Goal: Task Accomplishment & Management: Complete application form

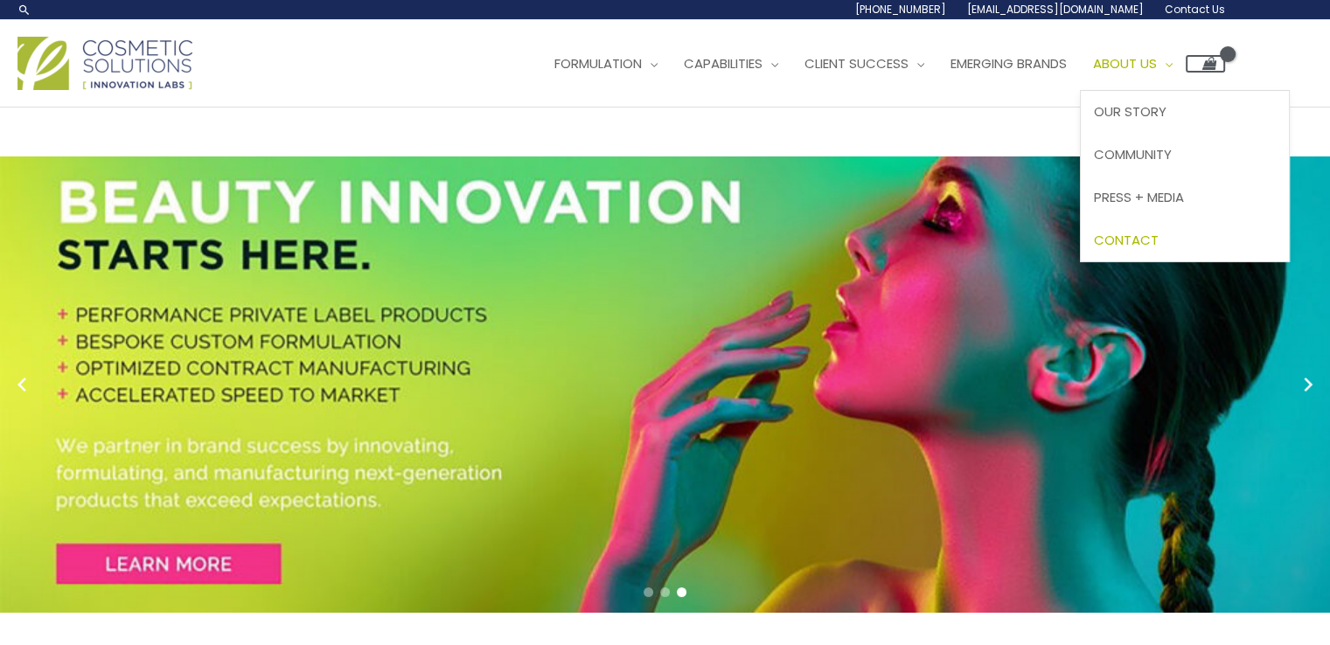
click at [1159, 243] on span "Contact" at bounding box center [1126, 240] width 65 height 18
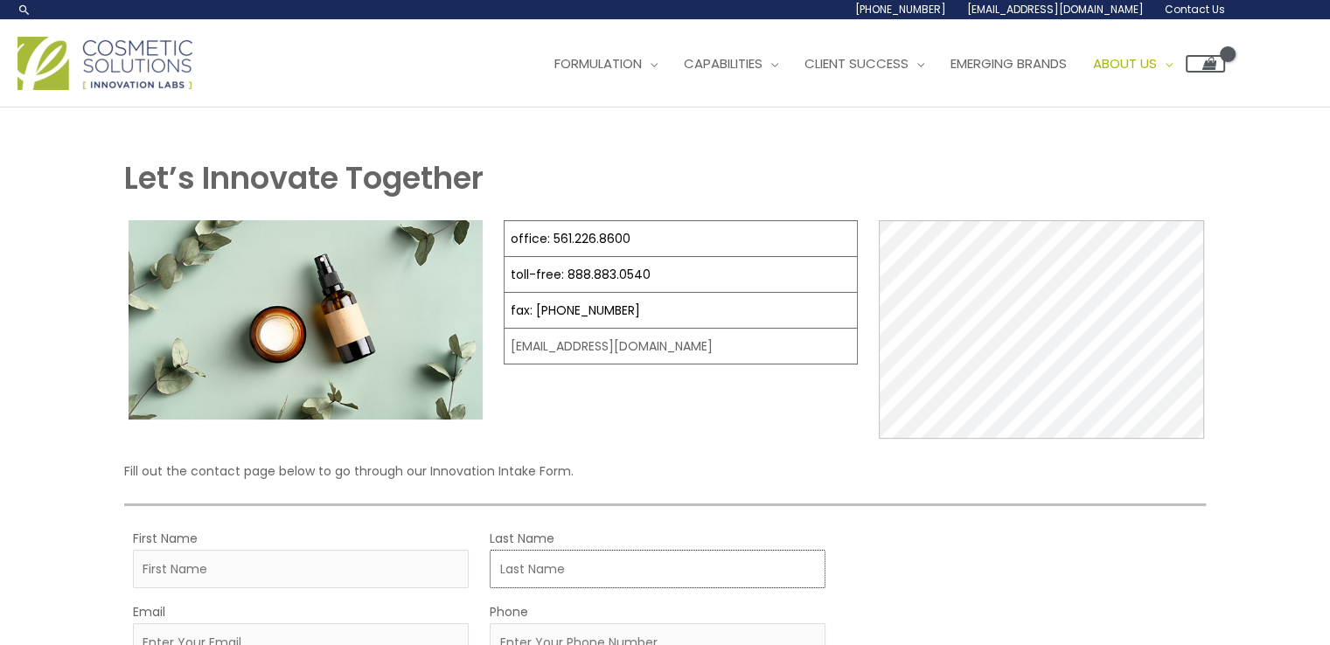
click at [631, 565] on input "Last Name" at bounding box center [658, 569] width 336 height 38
type input "Taylor"
type input "Mark"
type input "mark@custompackaging.xyz"
type input "03370734702"
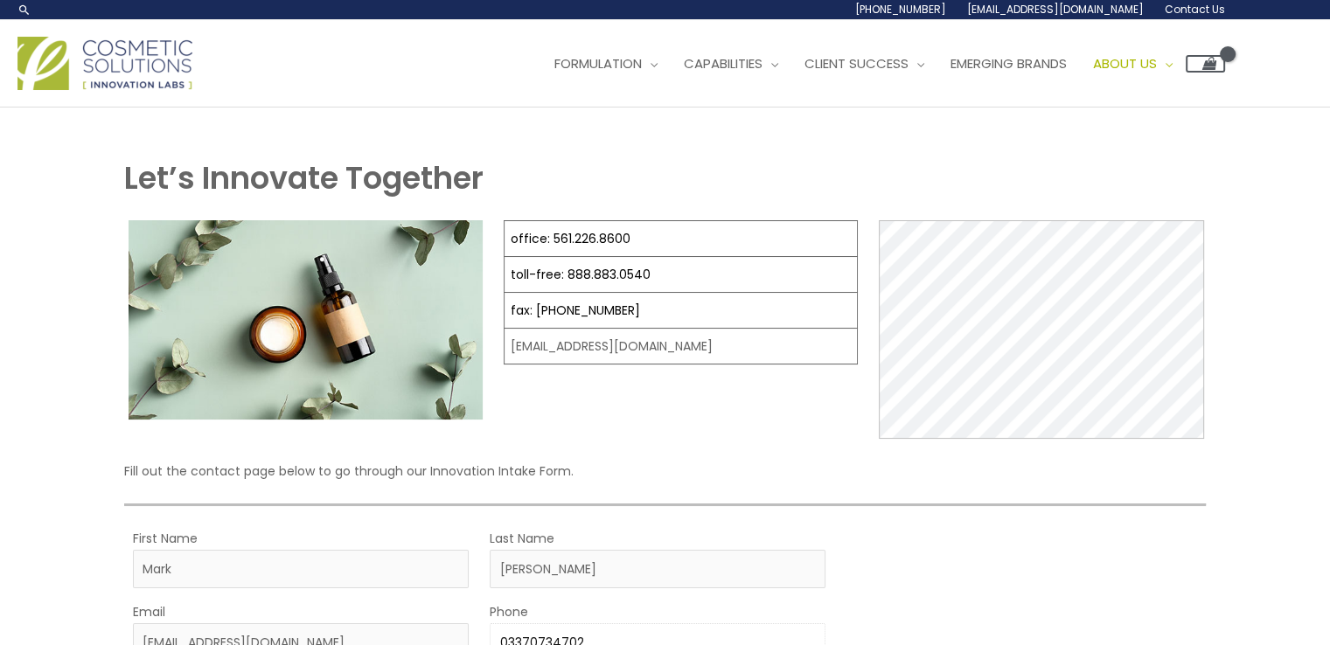
type input "Custom Packaging"
select select "Pakistan"
select select
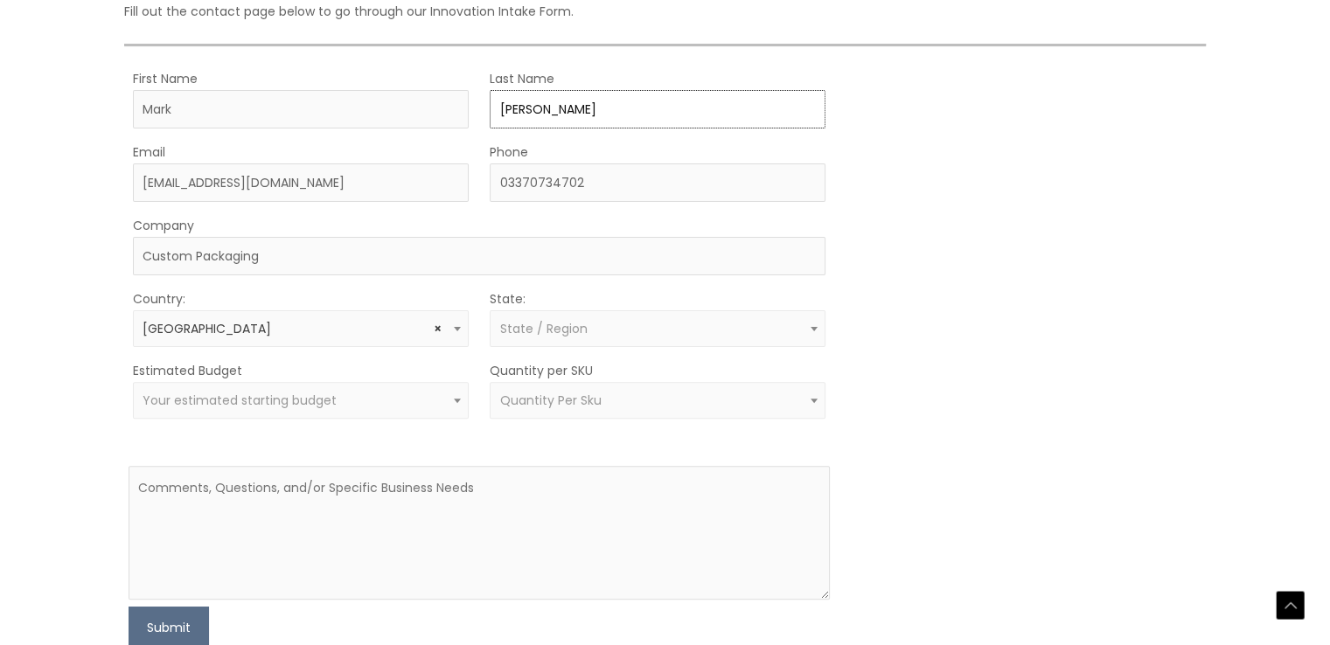
scroll to position [464, 0]
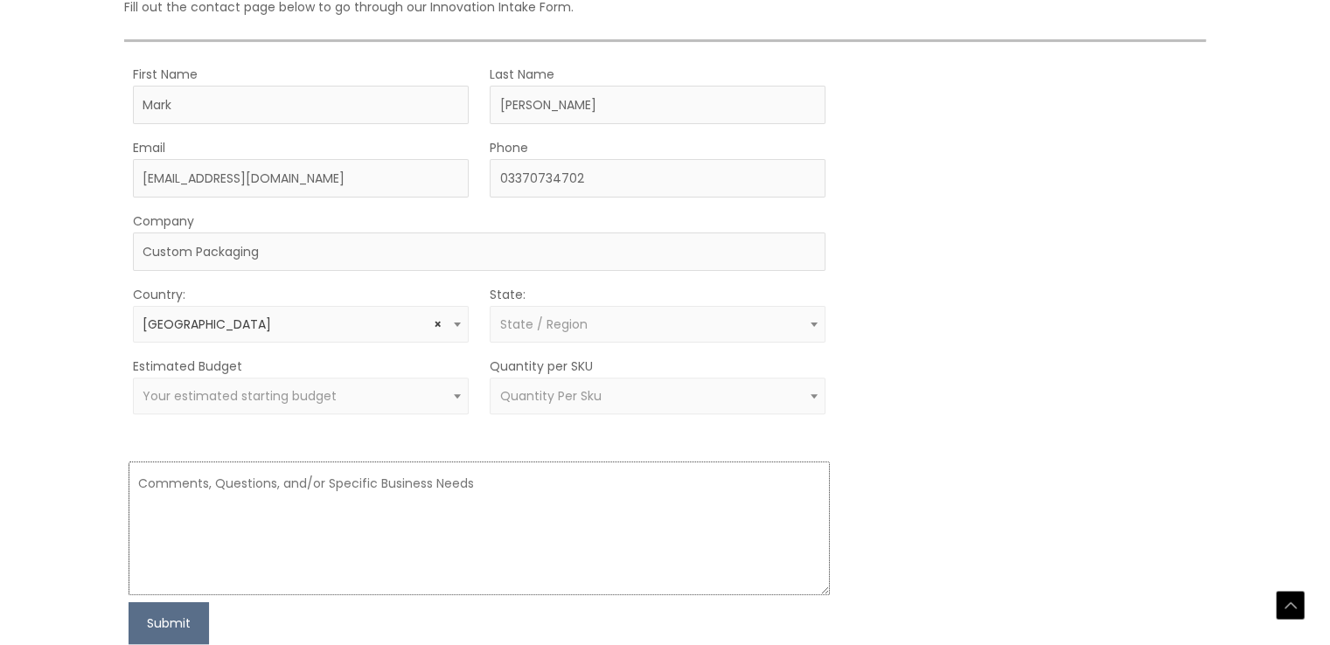
click at [612, 492] on textarea at bounding box center [479, 529] width 701 height 134
paste textarea "We specialize in premium custom boxes designed to elevate your brand. Even if y…"
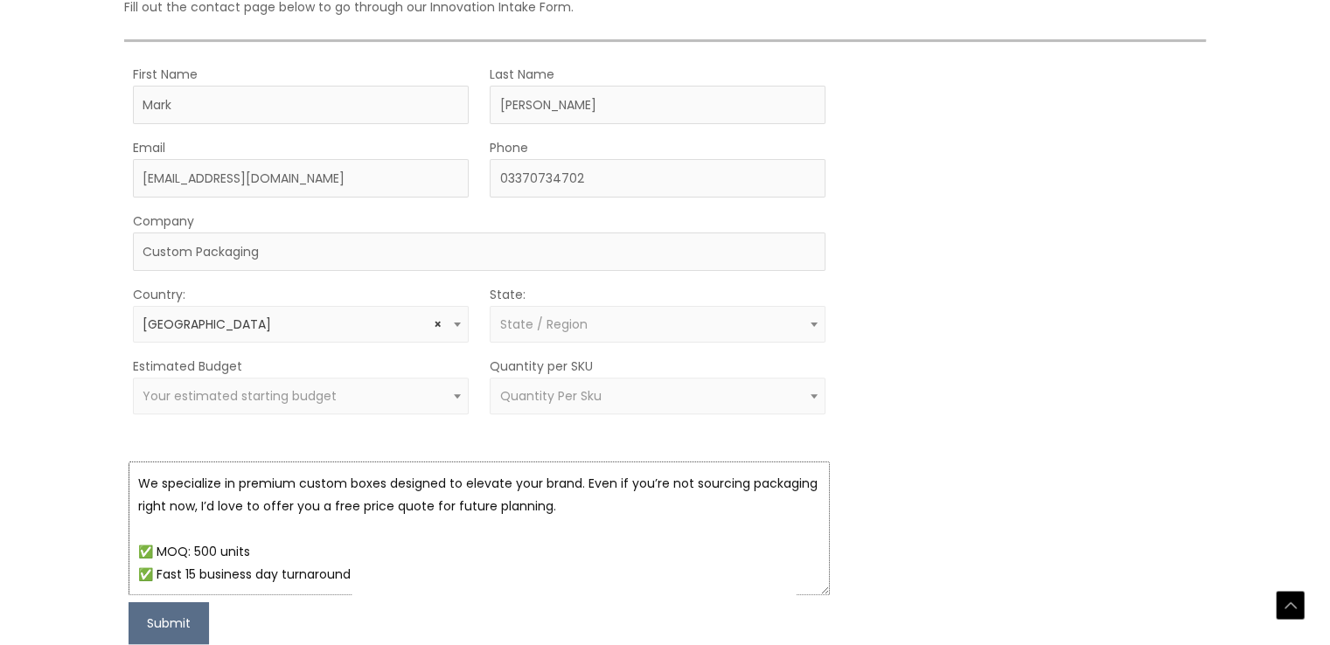
scroll to position [101, 0]
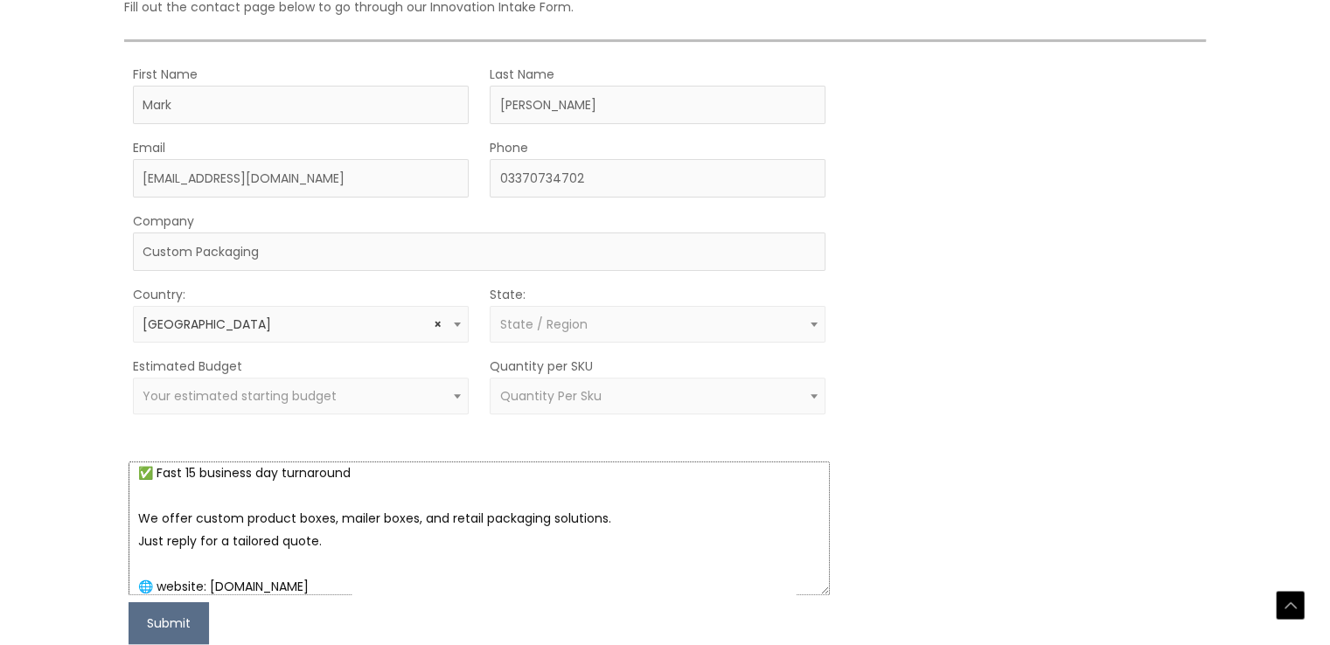
type textarea "We specialize in premium custom boxes designed to elevate your brand. Even if y…"
click at [570, 307] on span "State / Region" at bounding box center [658, 324] width 336 height 37
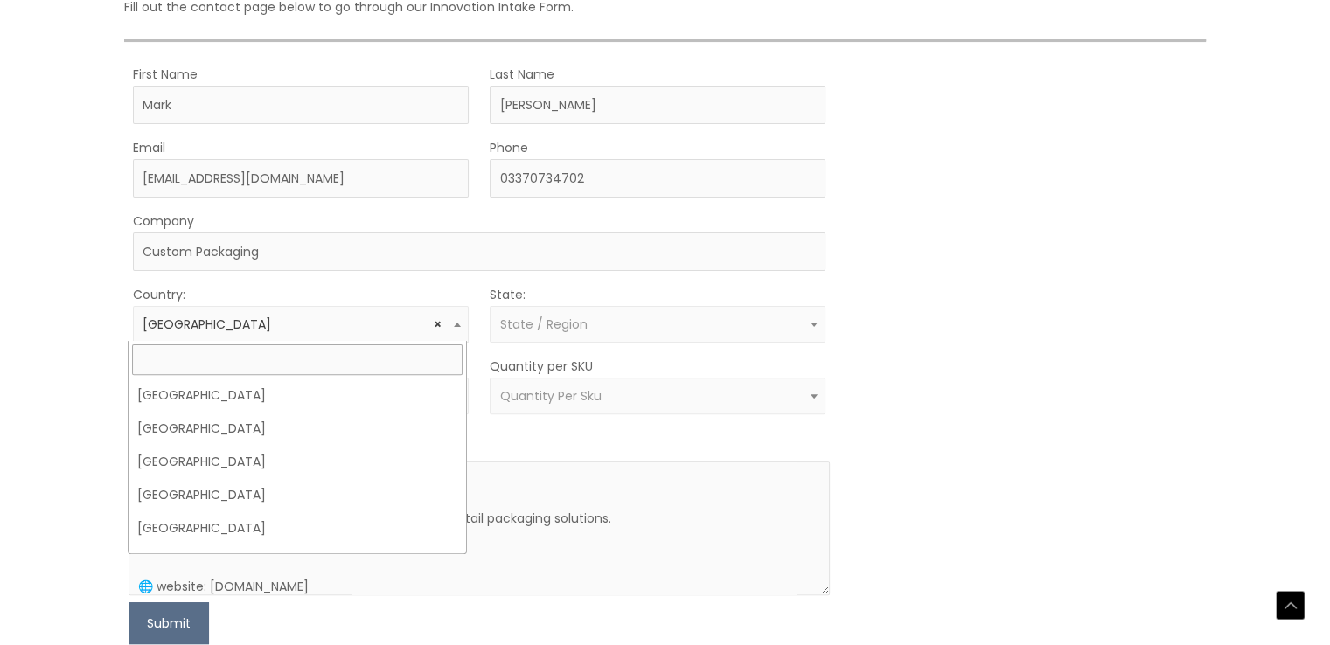
click at [455, 323] on b at bounding box center [457, 325] width 7 height 4
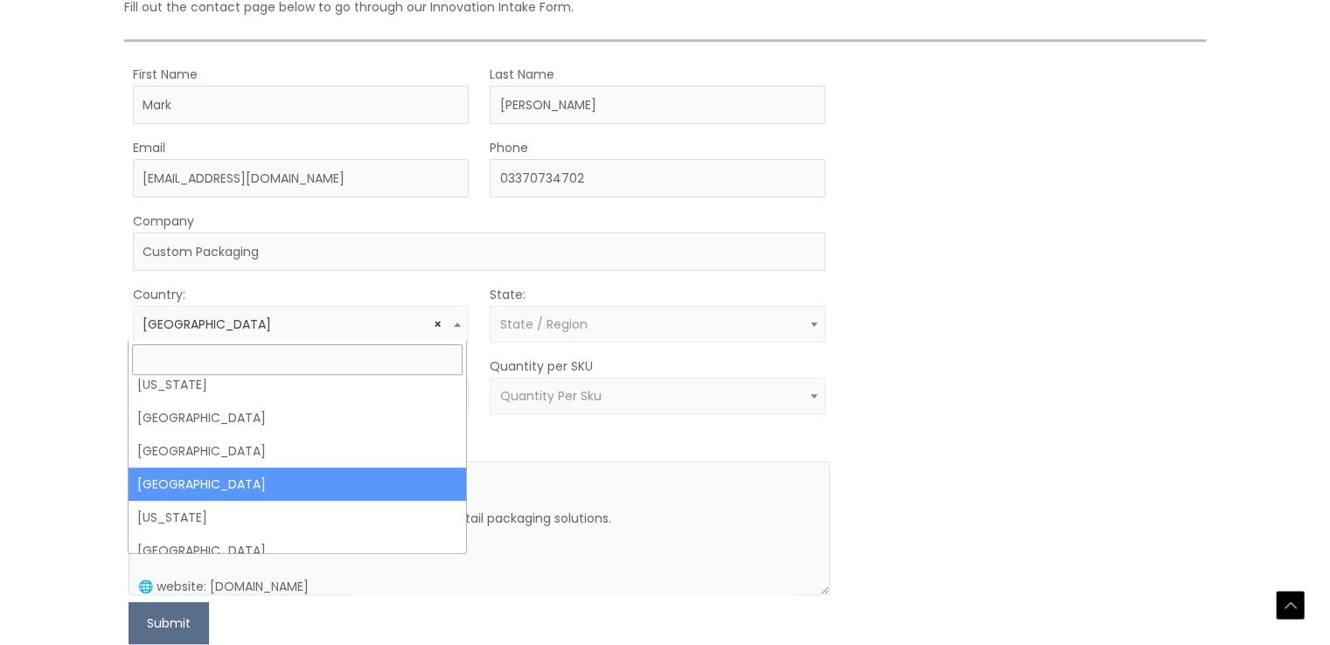
select select
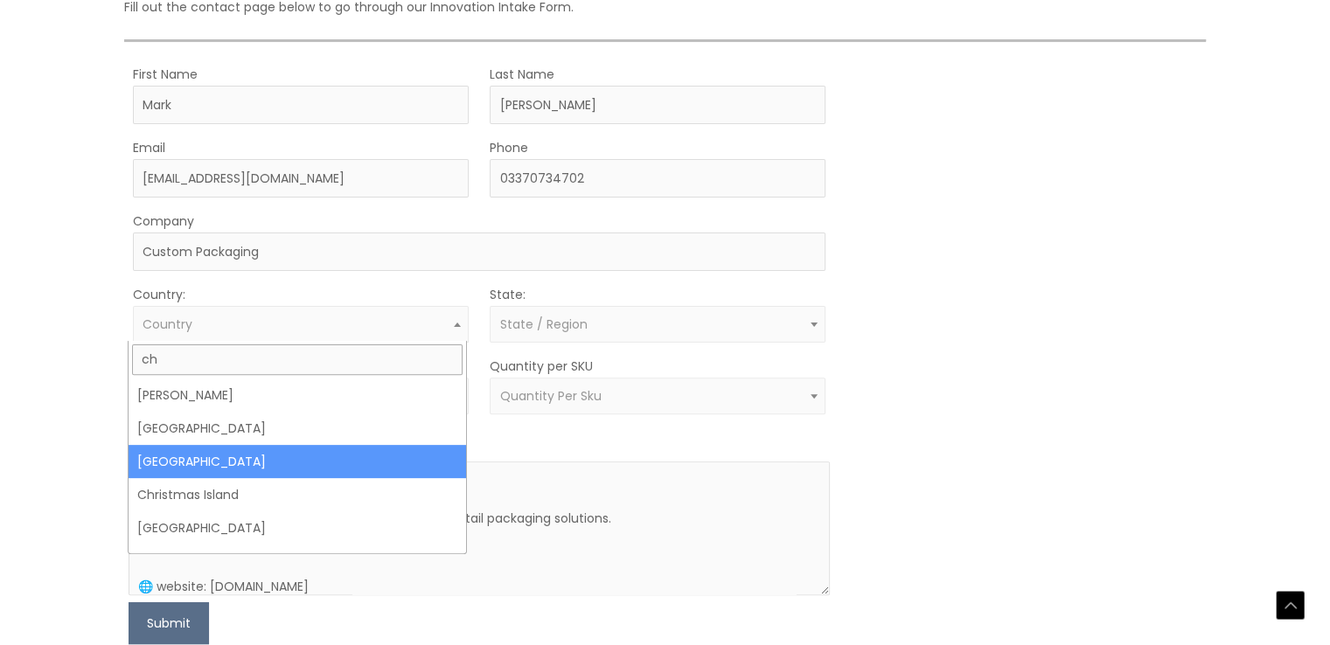
type input "ch"
select select "China"
select select
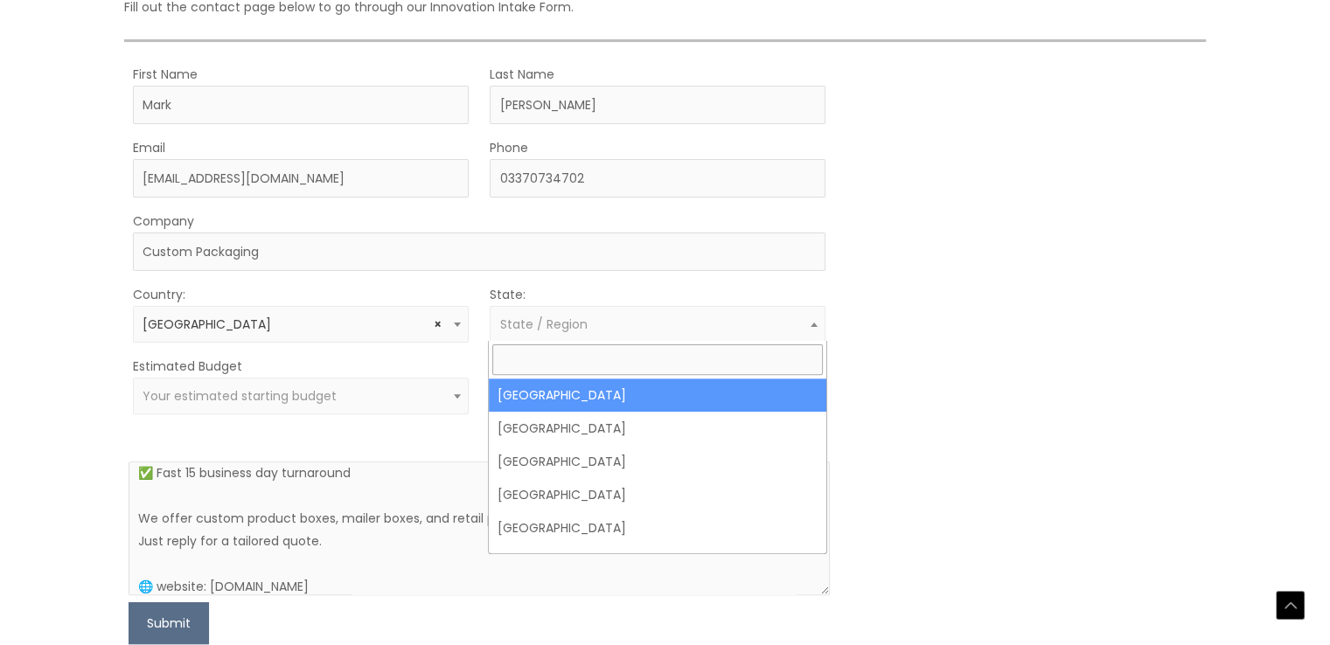
click at [535, 318] on span "State / Region" at bounding box center [542, 324] width 87 height 17
type input "c"
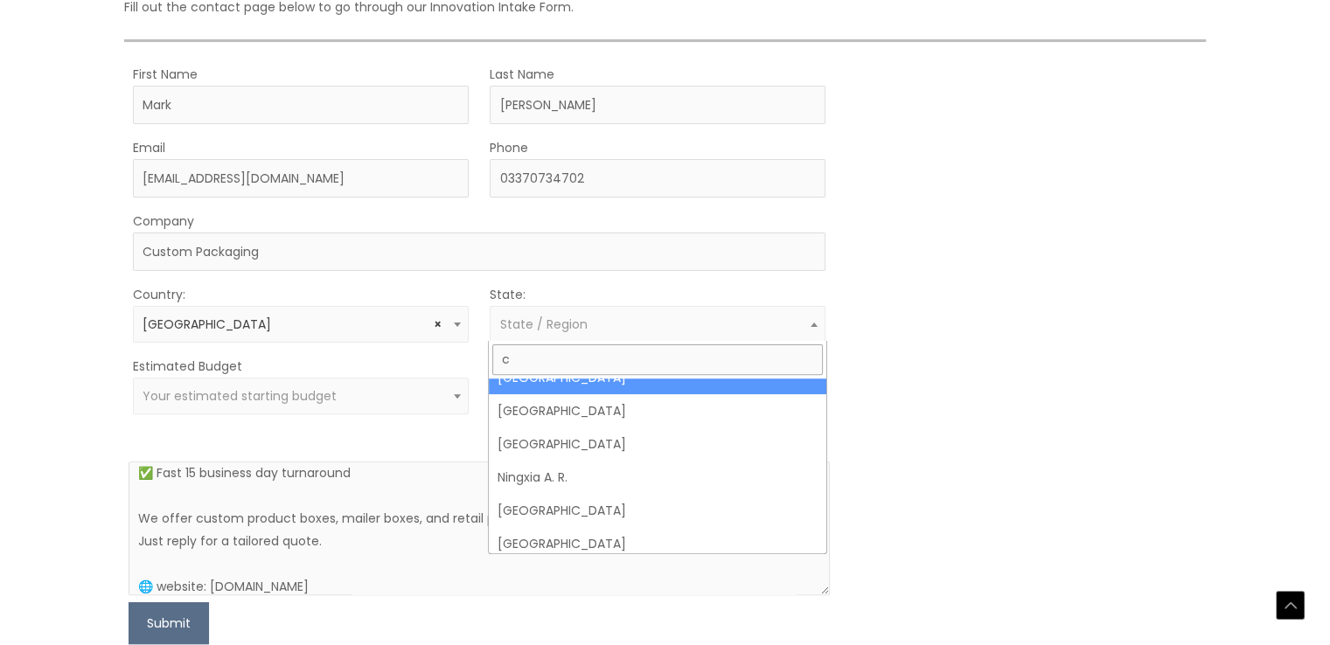
scroll to position [0, 0]
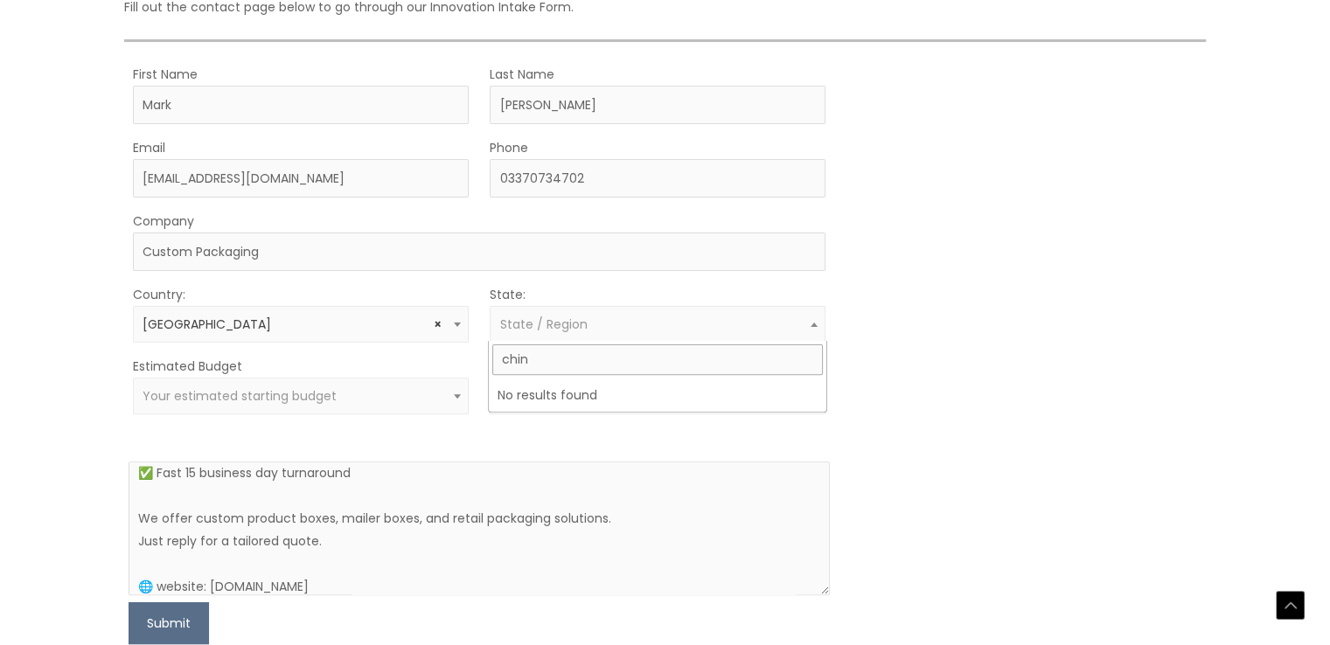
type input "china"
click at [429, 435] on form "First Name Mark Last Name Taylor Email mark@custompackaging.xyz Phone 033707347…" at bounding box center [479, 354] width 701 height 582
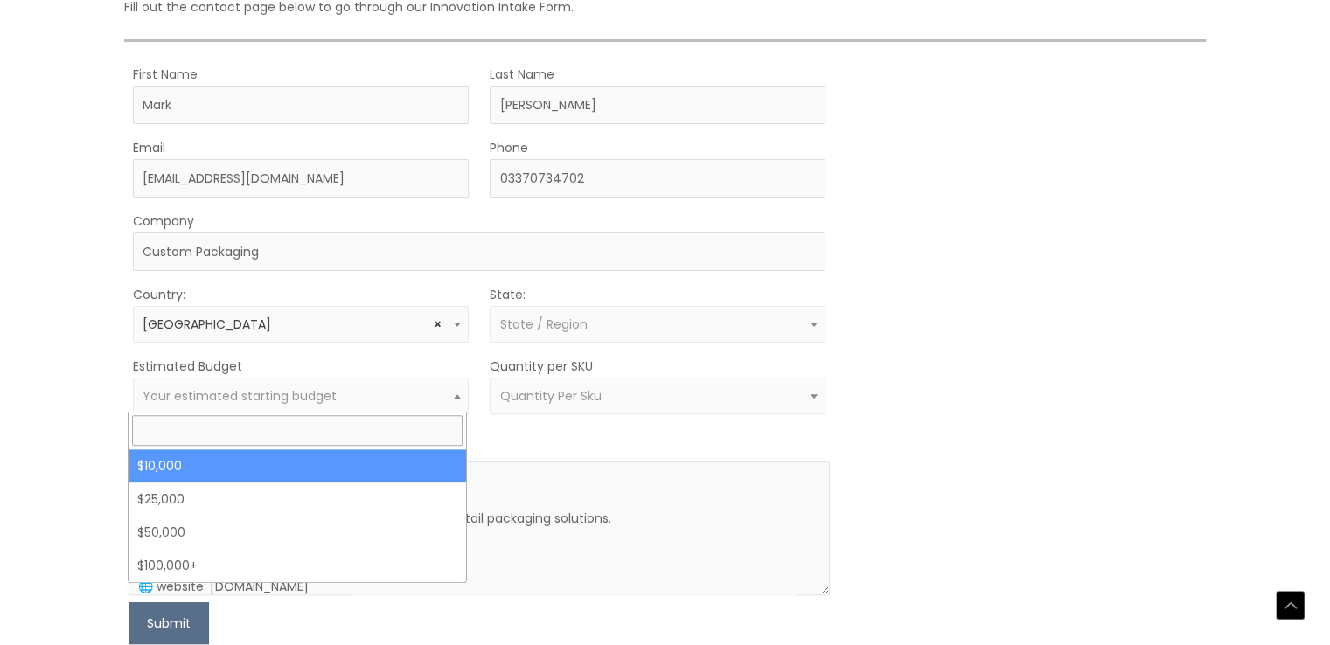
click at [361, 391] on span "Your estimated starting budget" at bounding box center [301, 396] width 316 height 17
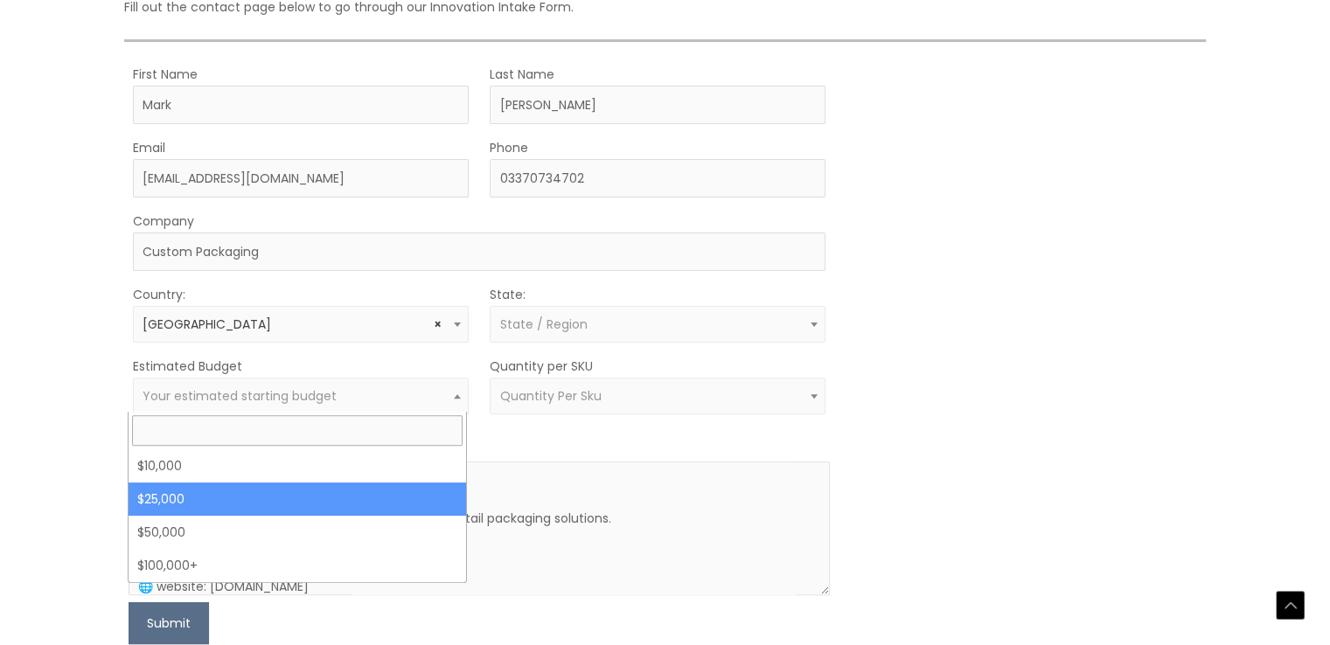
select select "25000"
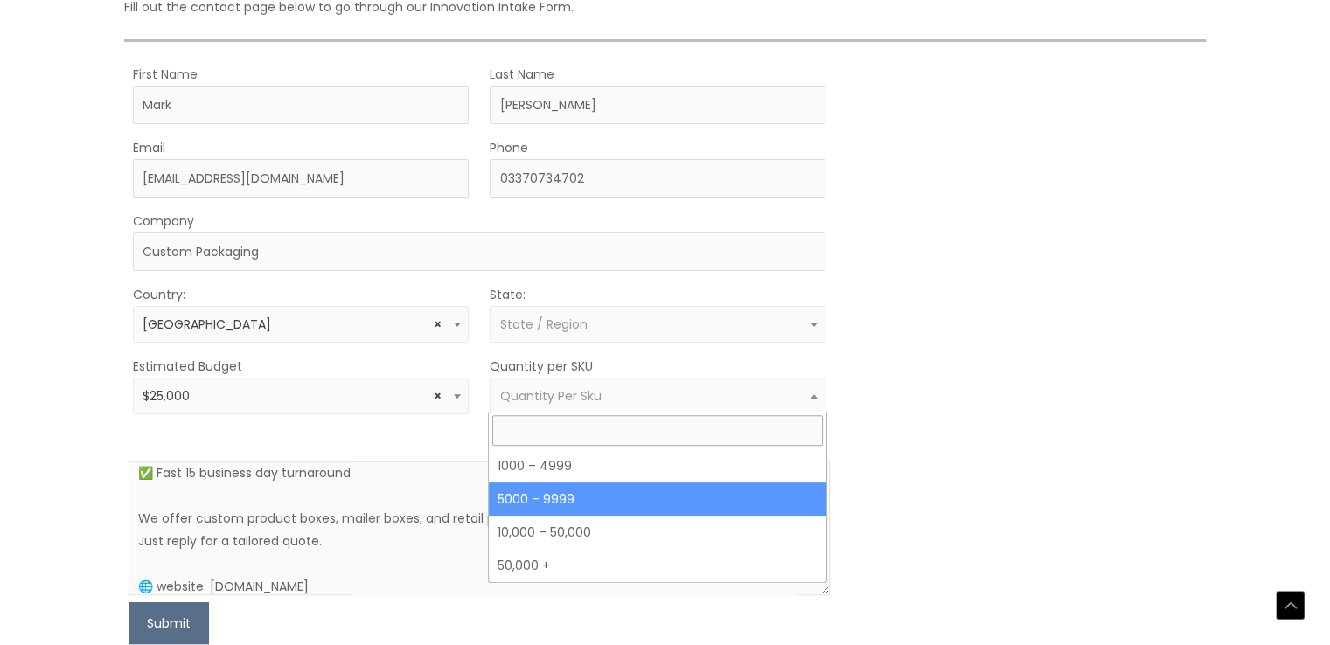
drag, startPoint x: 551, startPoint y: 392, endPoint x: 550, endPoint y: 487, distance: 95.3
select select "11"
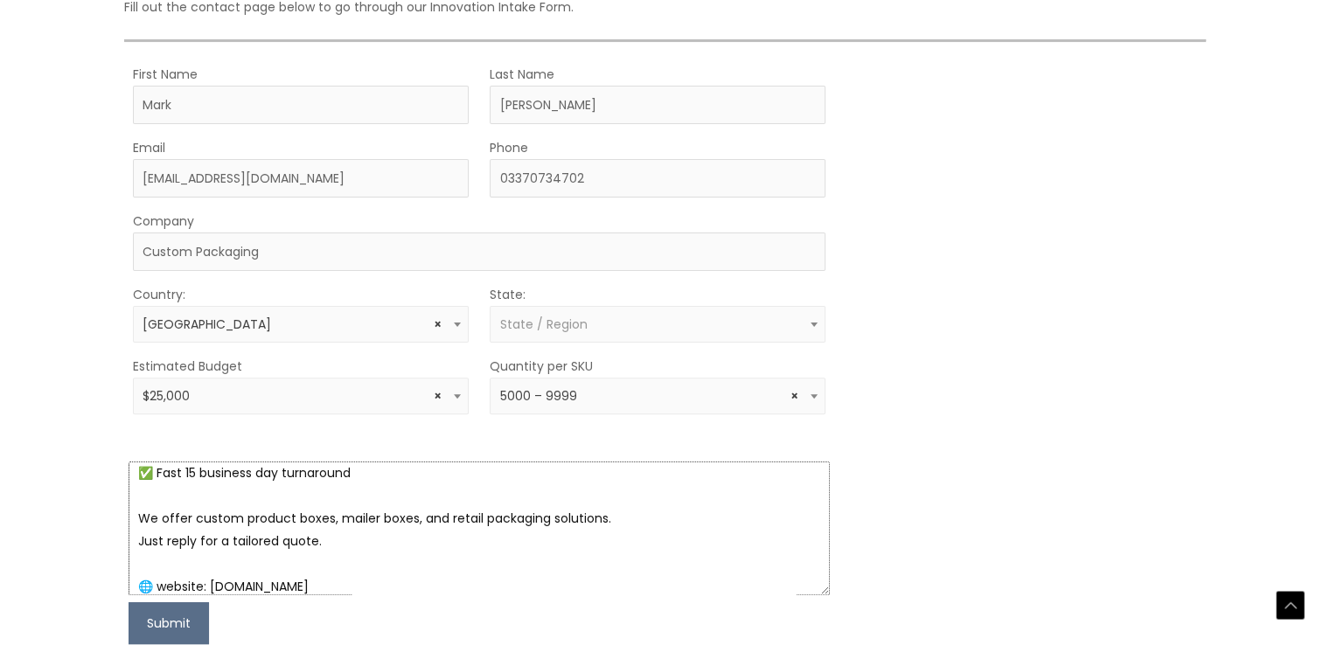
click at [550, 487] on textarea "We specialize in premium custom boxes designed to elevate your brand. Even if y…" at bounding box center [479, 529] width 701 height 134
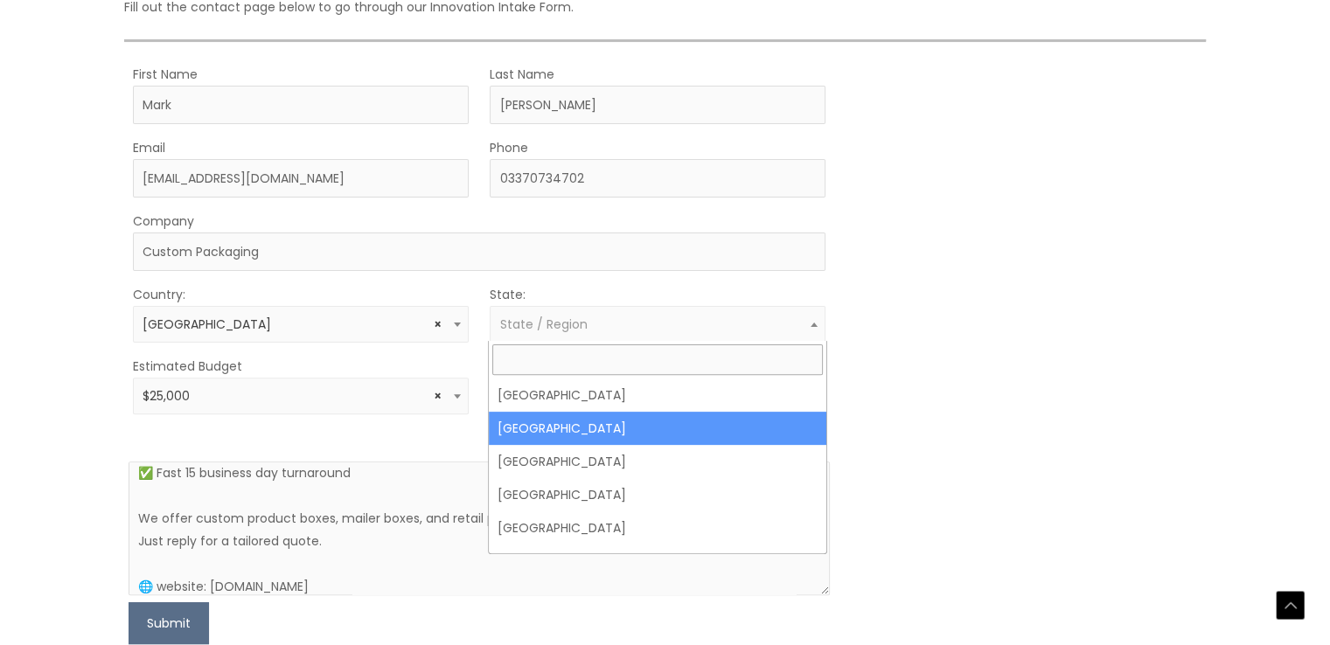
drag, startPoint x: 556, startPoint y: 312, endPoint x: 550, endPoint y: 421, distance: 108.6
select select "Beijing"
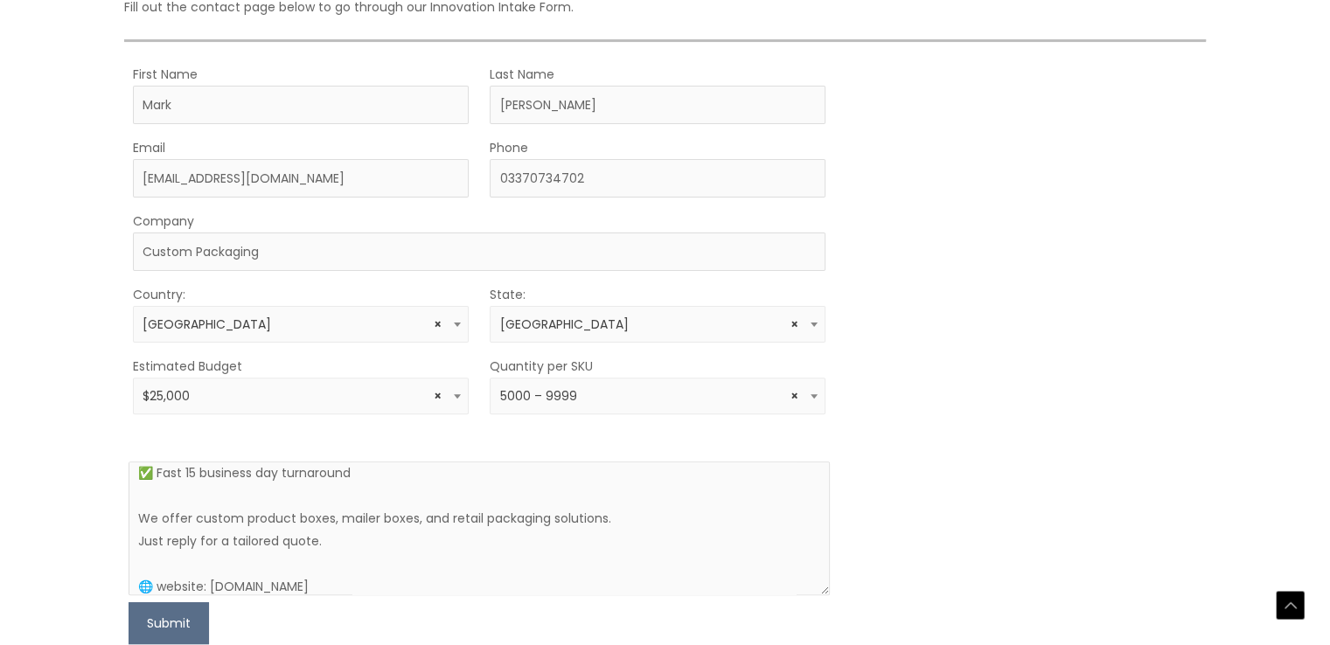
click at [550, 421] on form "First Name Mark Last Name Taylor Email mark@custompackaging.xyz Phone 033707347…" at bounding box center [479, 354] width 701 height 582
click at [162, 618] on button "Submit" at bounding box center [169, 624] width 80 height 42
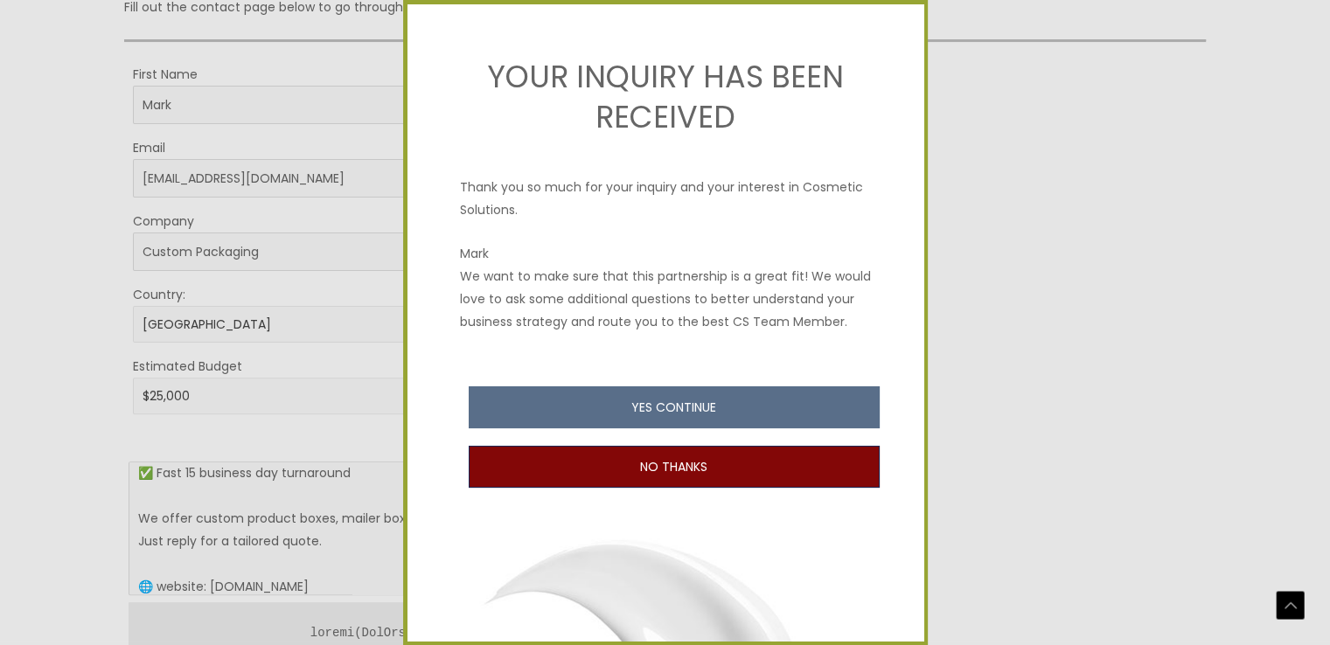
click at [661, 482] on button "NO THANKS" at bounding box center [674, 467] width 411 height 42
